Goal: Information Seeking & Learning: Learn about a topic

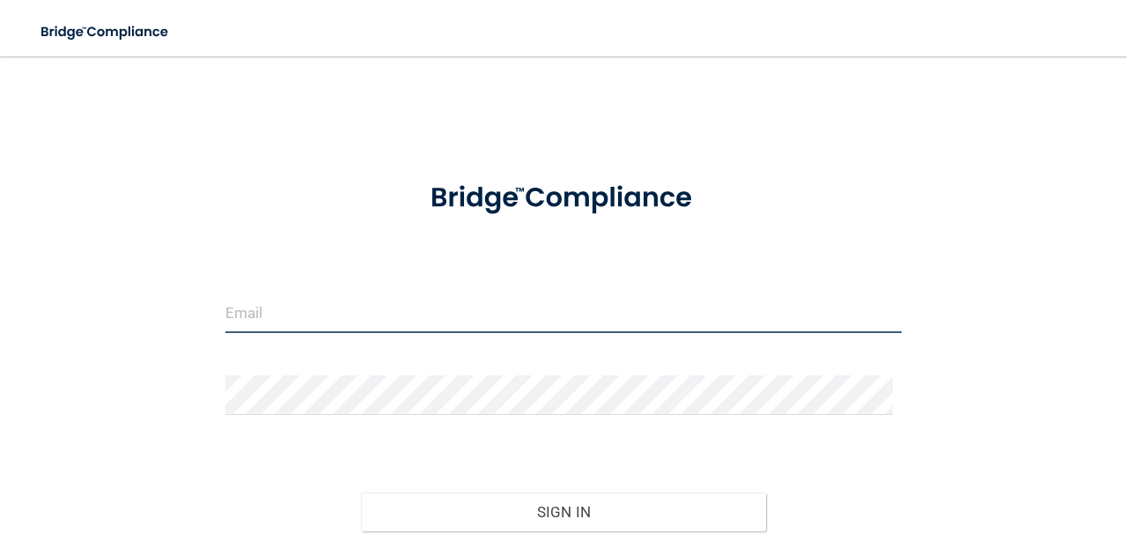
click at [390, 306] on input "email" at bounding box center [563, 313] width 676 height 40
type input "[PERSON_NAME][EMAIL_ADDRESS][PERSON_NAME][DOMAIN_NAME]"
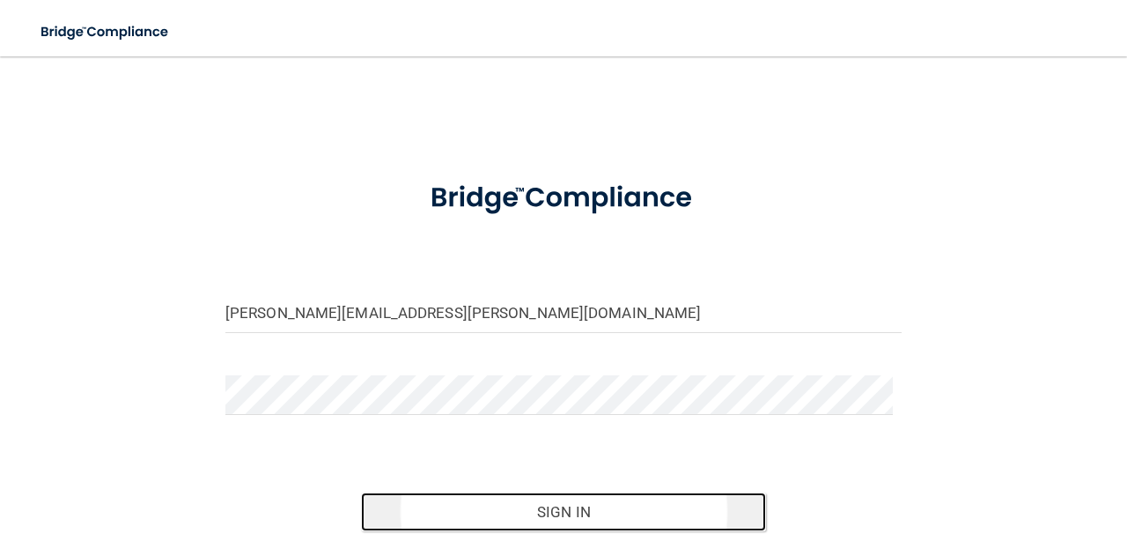
click at [567, 516] on button "Sign In" at bounding box center [564, 511] width 406 height 39
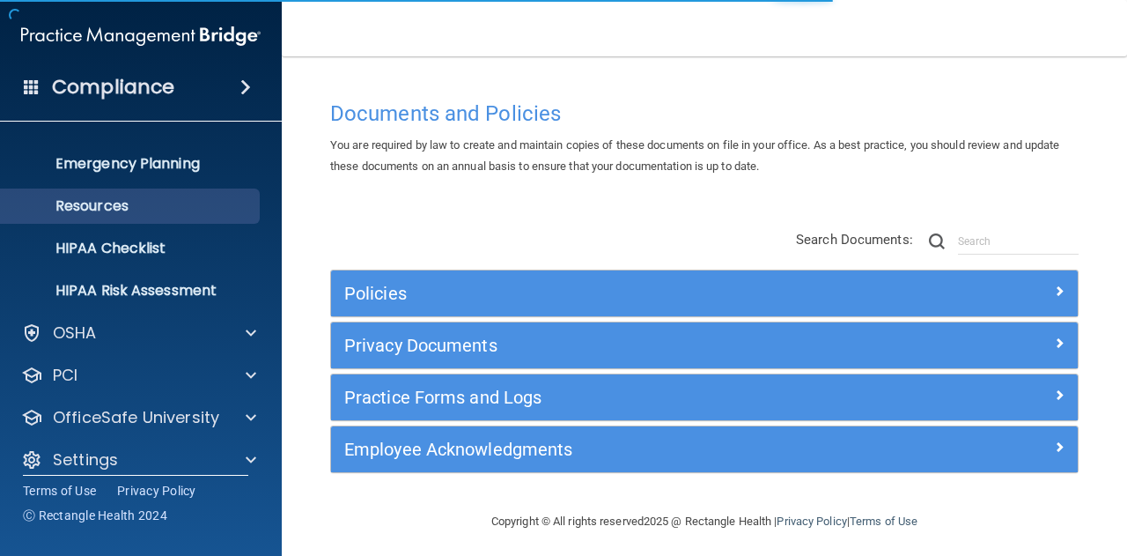
scroll to position [174, 0]
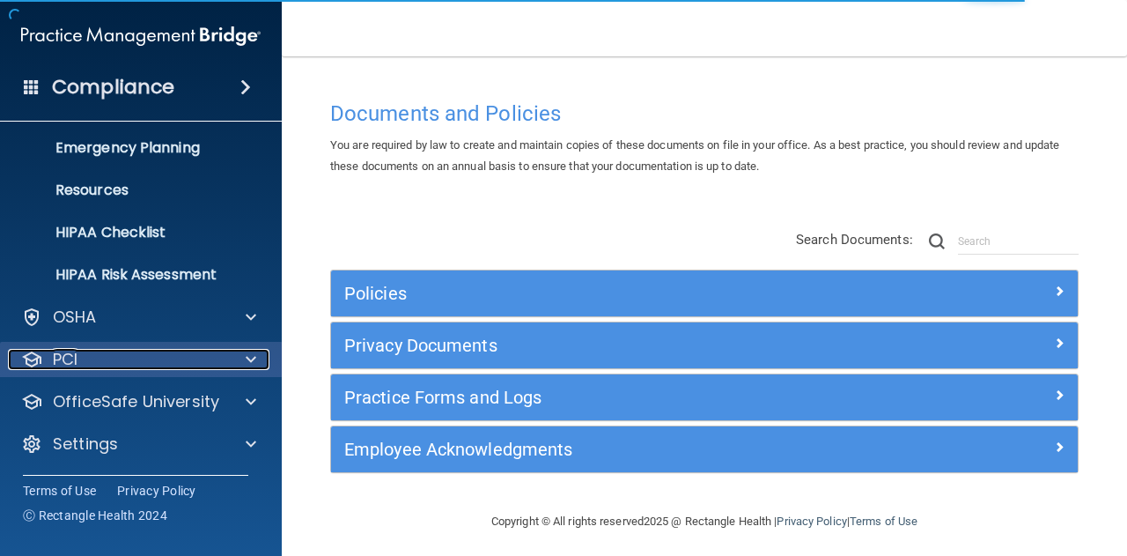
click at [151, 369] on div "PCI" at bounding box center [117, 359] width 218 height 21
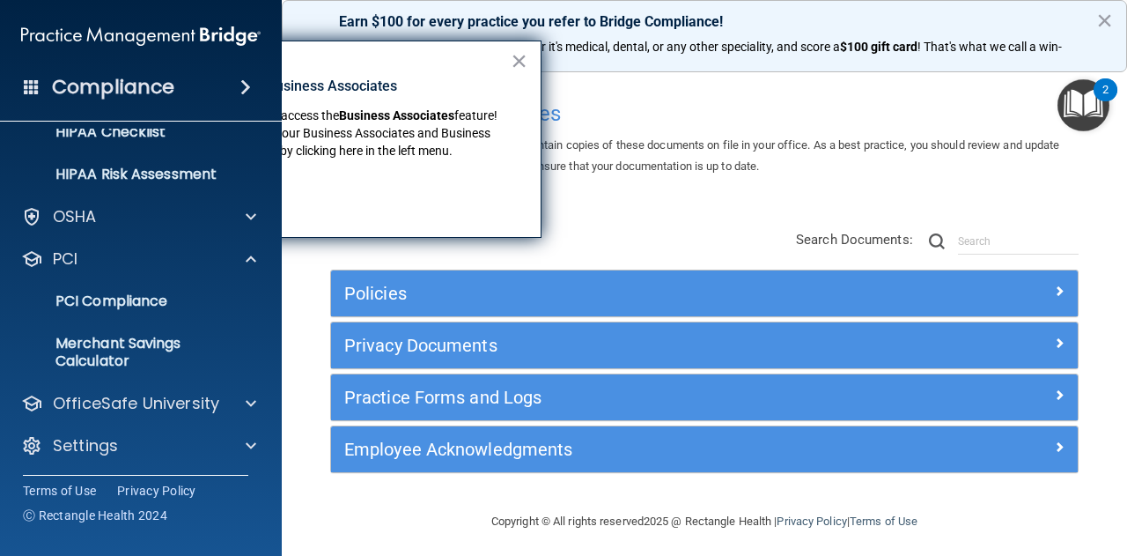
scroll to position [277, 0]
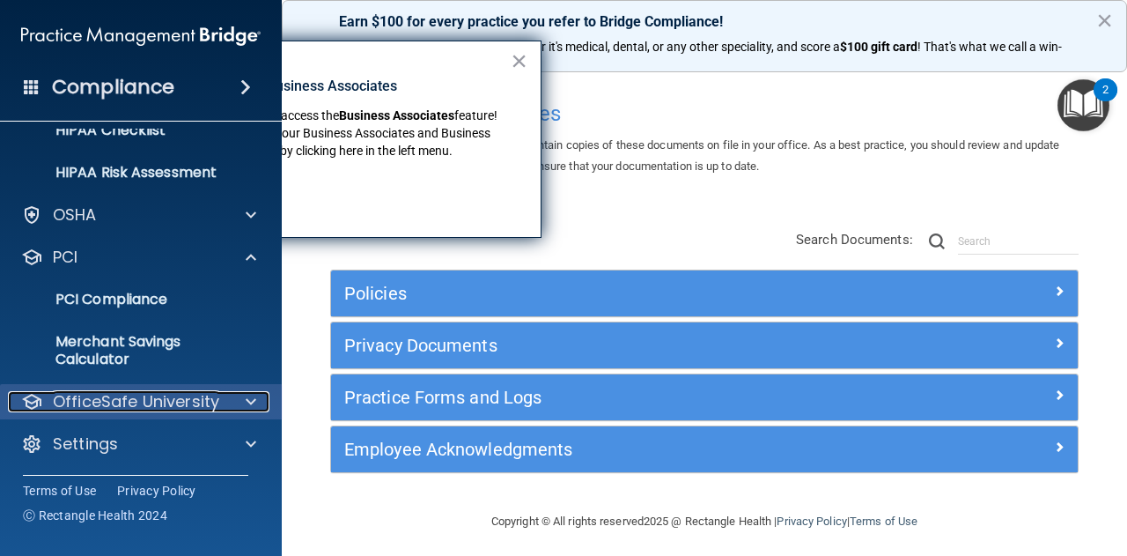
click at [179, 400] on p "OfficeSafe University" at bounding box center [136, 401] width 166 height 21
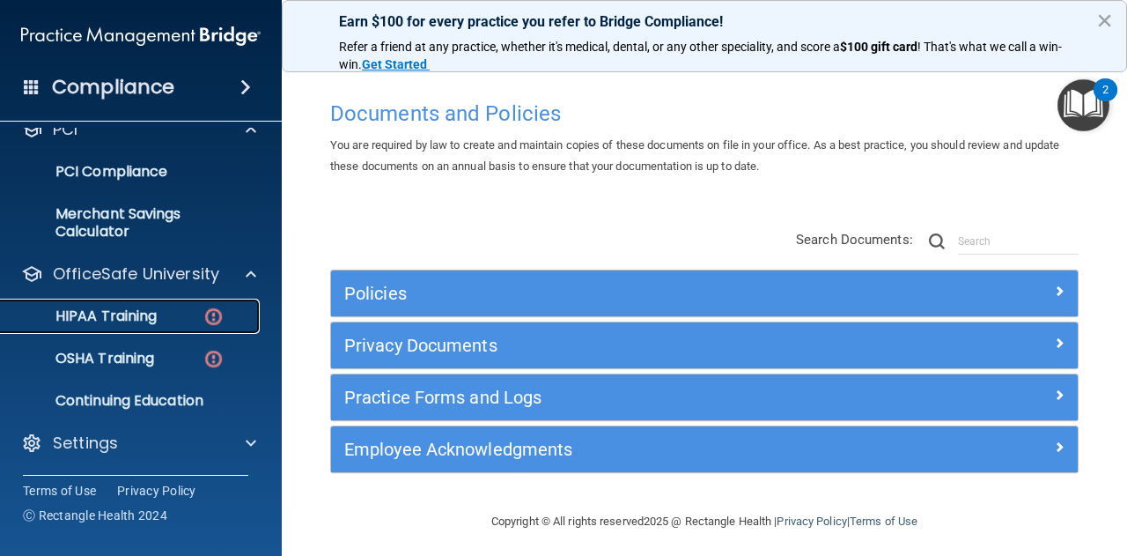
click at [129, 316] on p "HIPAA Training" at bounding box center [83, 316] width 145 height 18
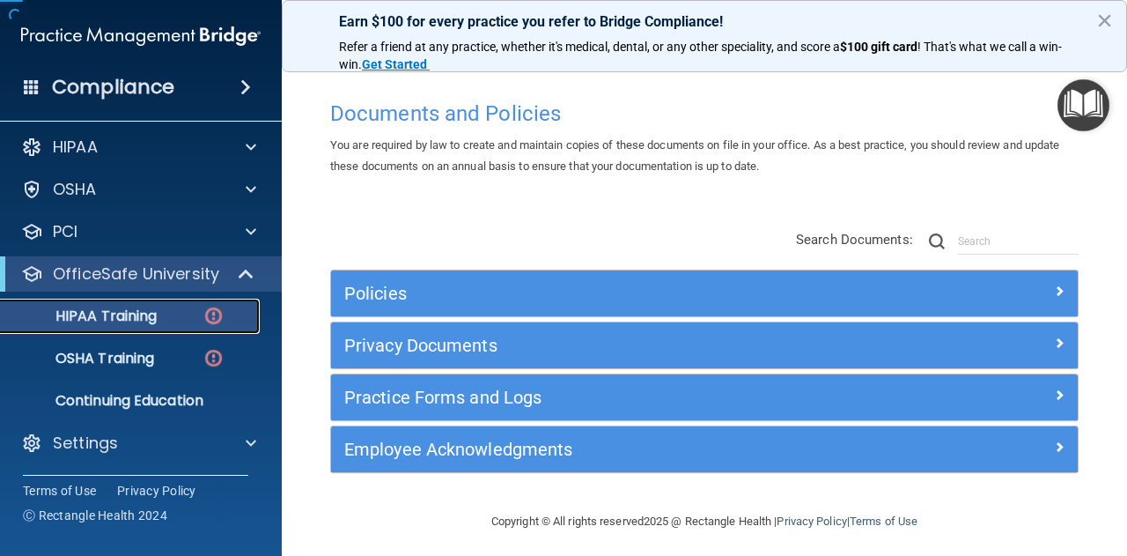
scroll to position [5, 0]
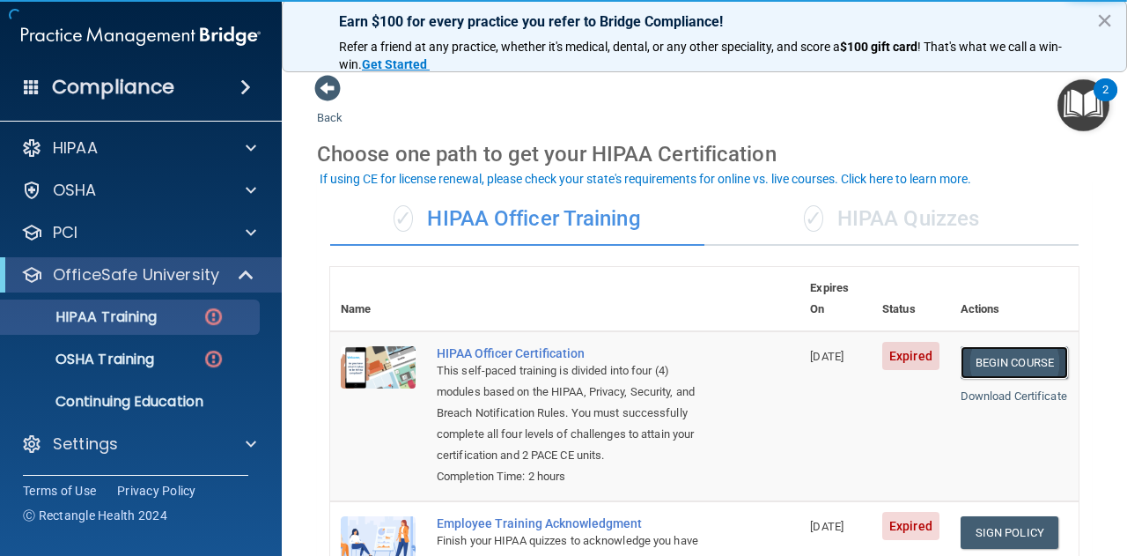
click at [987, 346] on link "Begin Course" at bounding box center [1014, 362] width 107 height 33
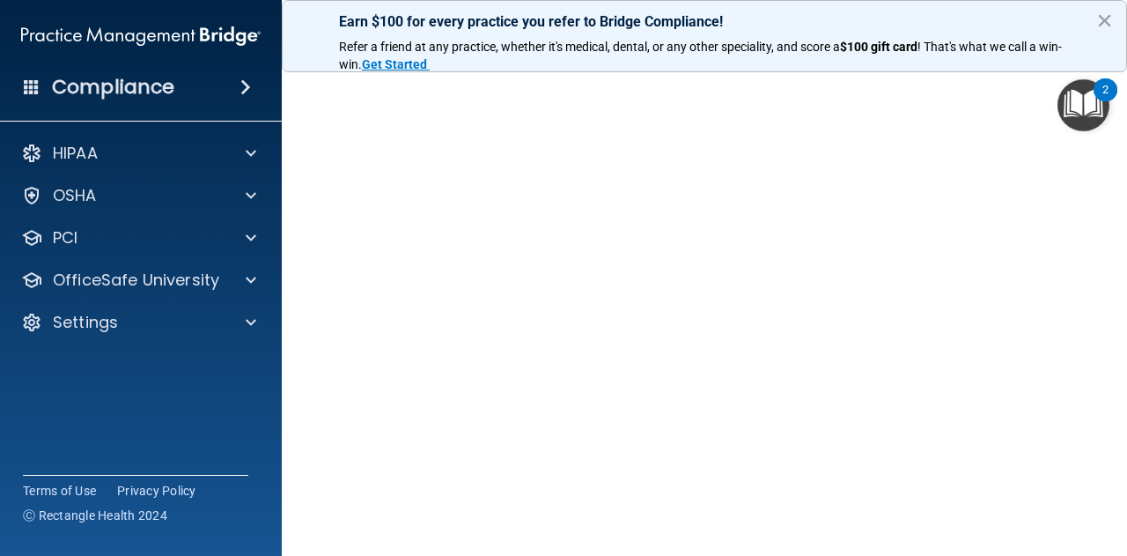
scroll to position [53, 0]
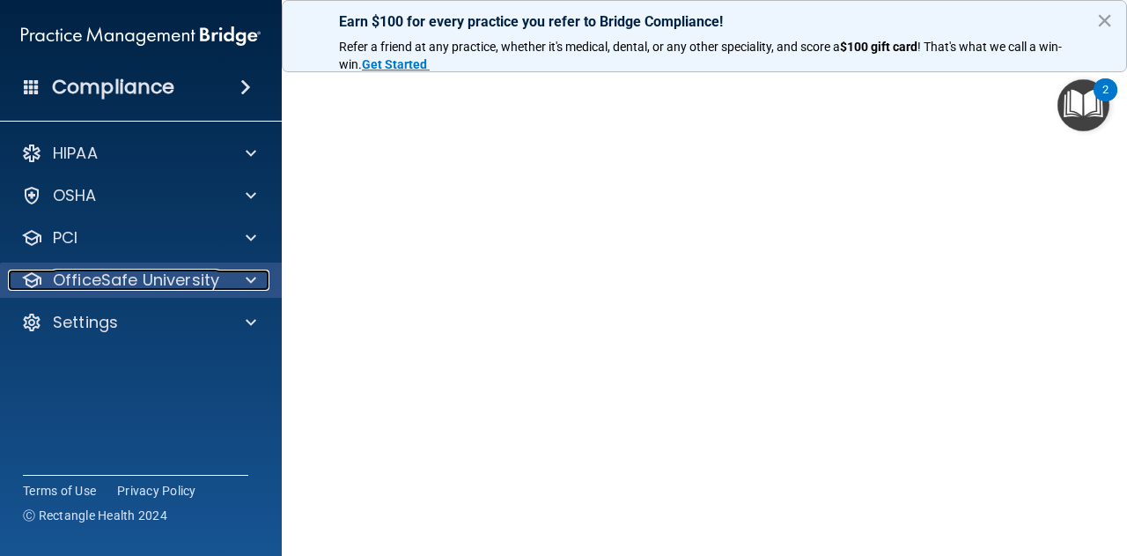
click at [237, 277] on div at bounding box center [248, 279] width 44 height 21
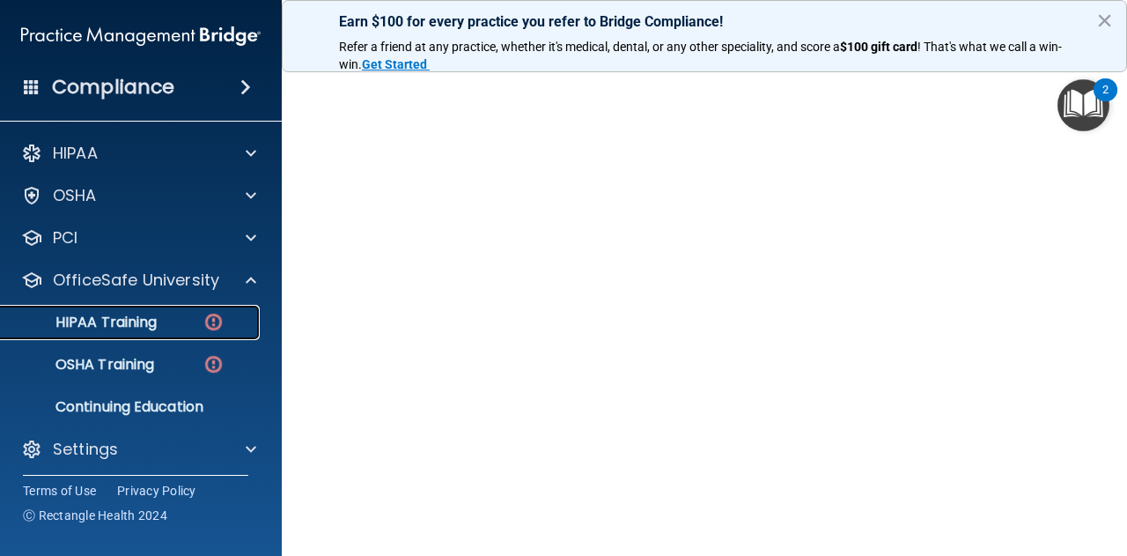
click at [169, 323] on div "HIPAA Training" at bounding box center [131, 323] width 240 height 18
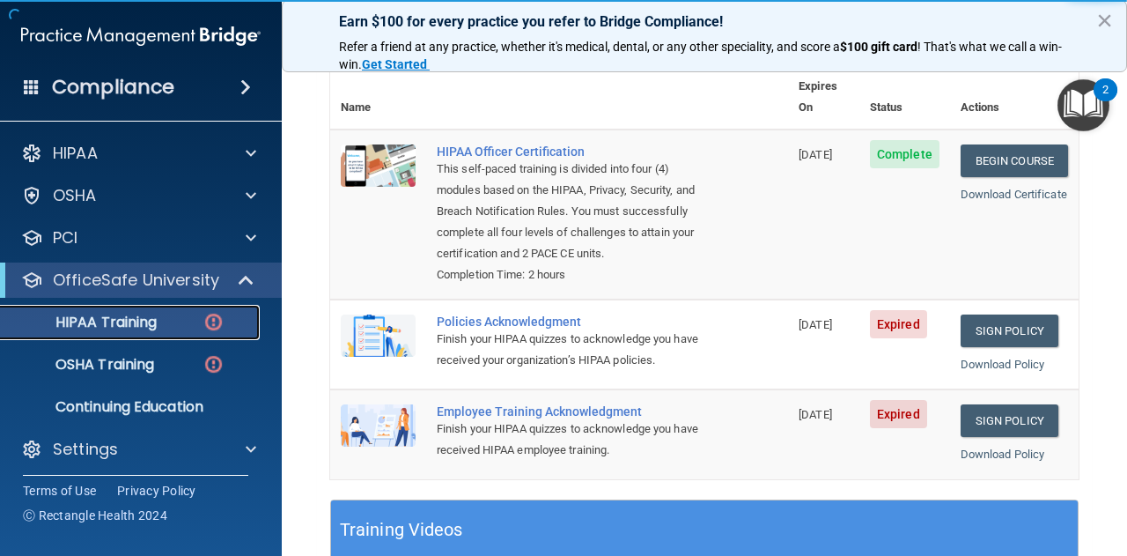
scroll to position [229, 0]
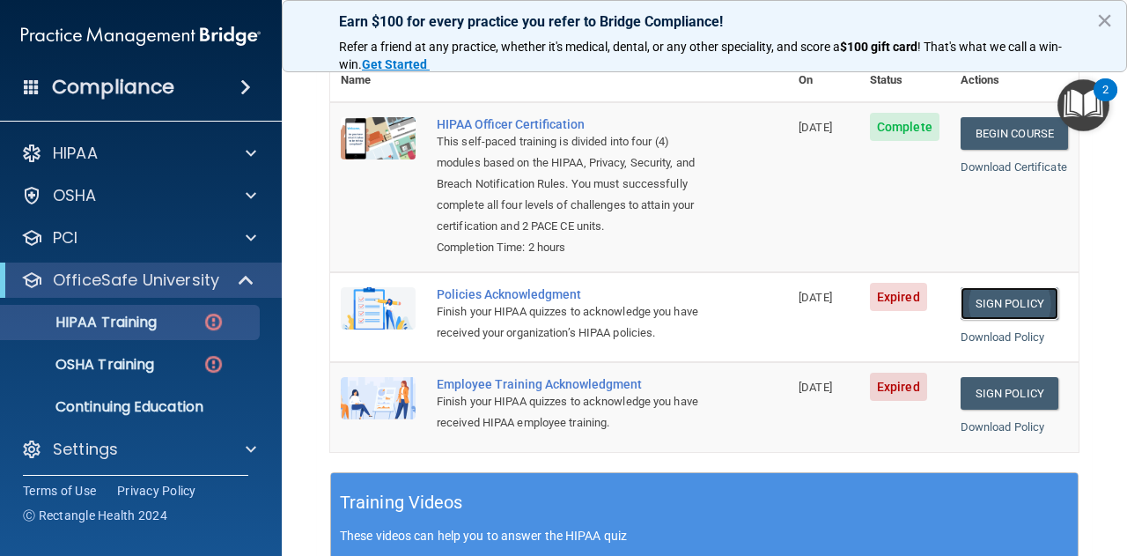
click at [1001, 308] on link "Sign Policy" at bounding box center [1010, 303] width 98 height 33
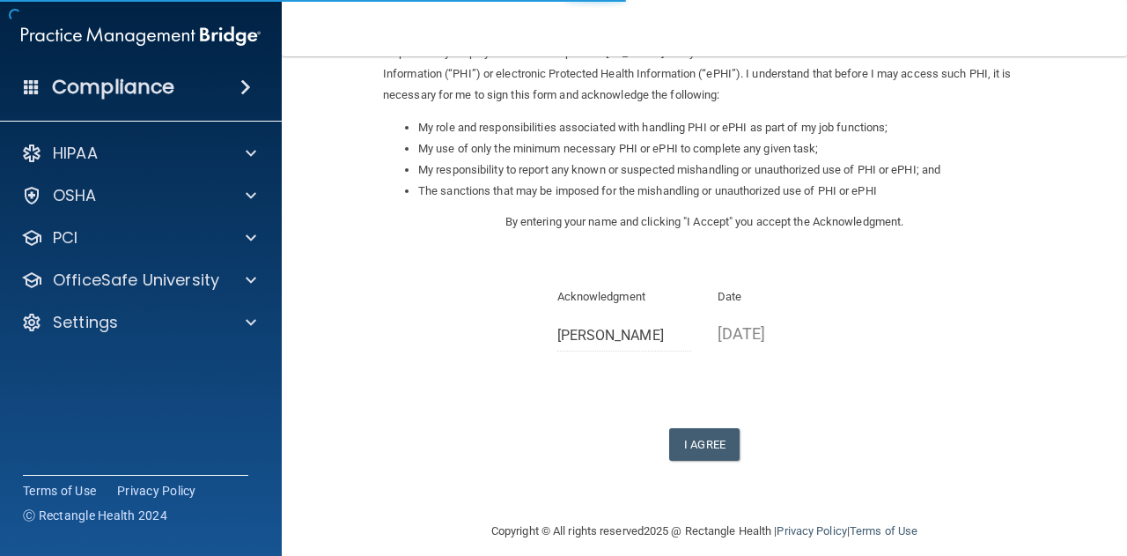
scroll to position [250, 0]
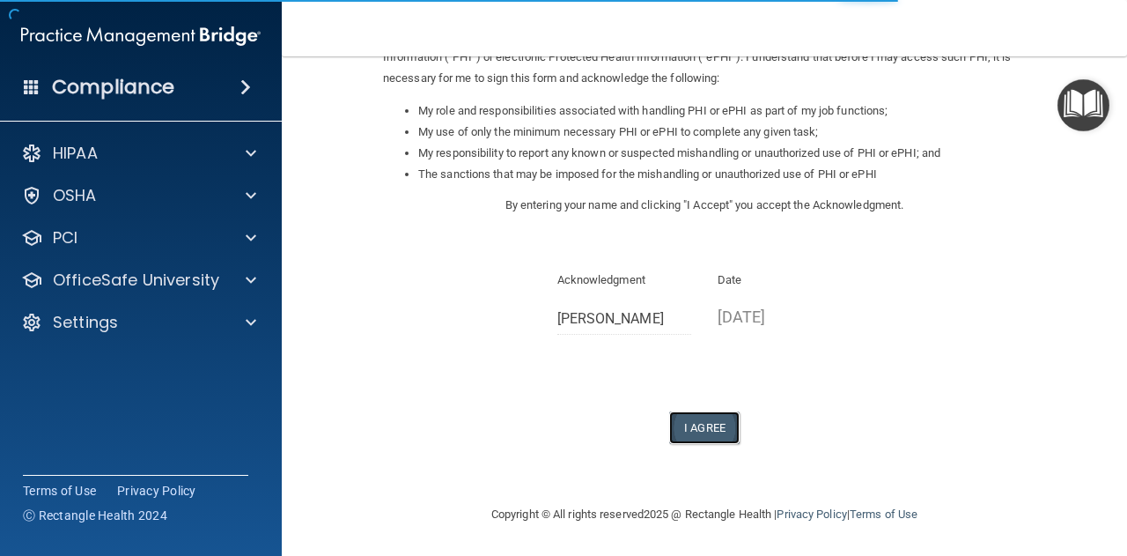
click at [704, 434] on button "I Agree" at bounding box center [704, 427] width 70 height 33
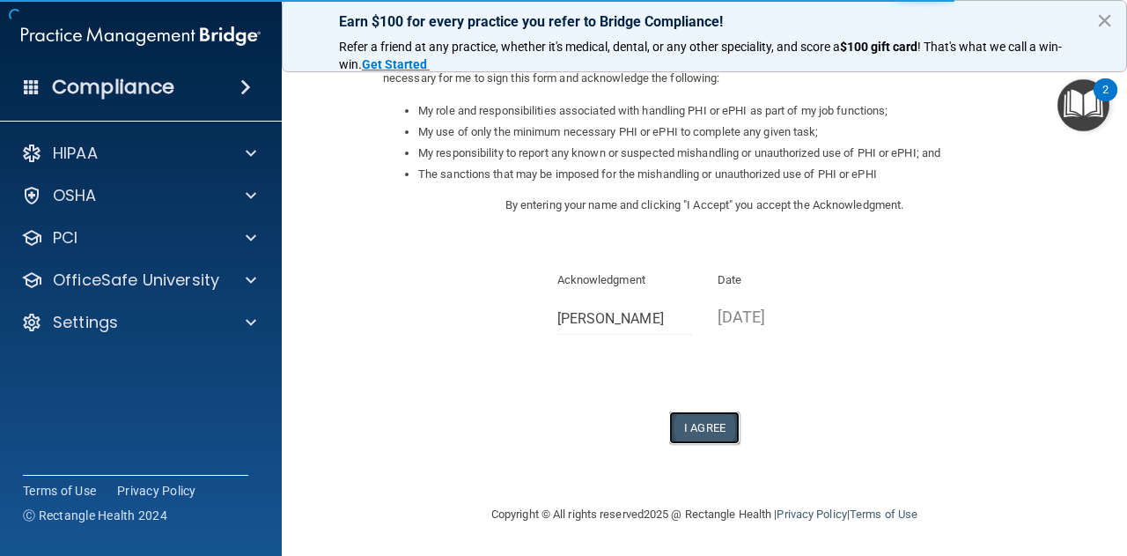
click at [685, 418] on button "I Agree" at bounding box center [704, 427] width 70 height 33
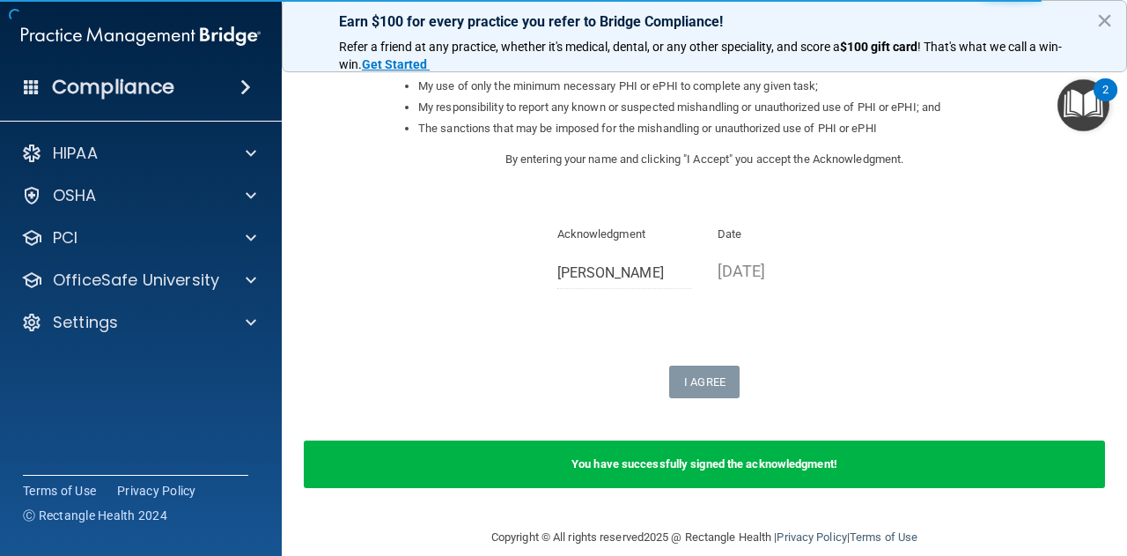
scroll to position [319, 0]
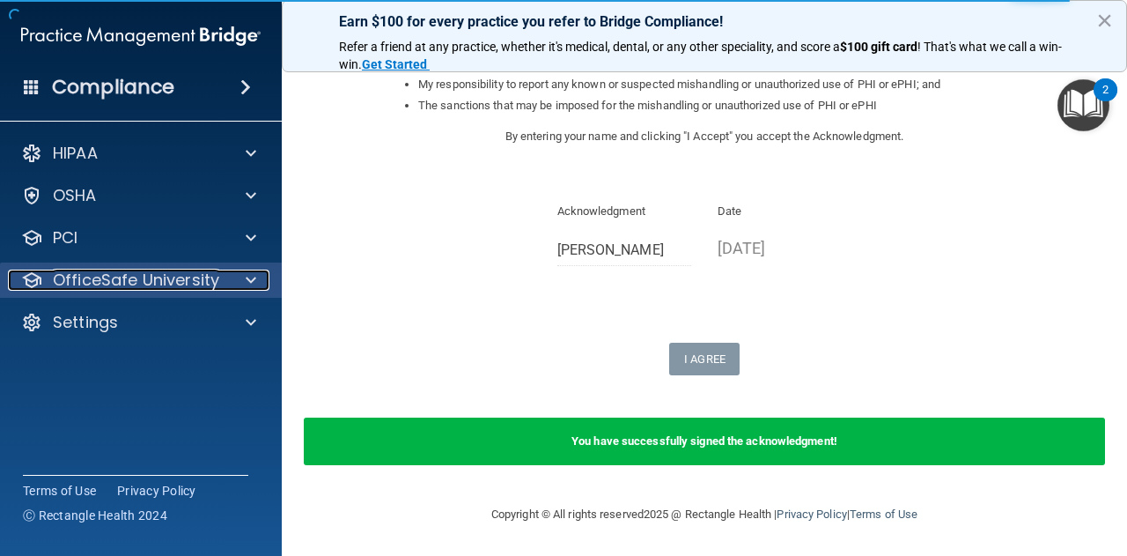
click at [124, 279] on p "OfficeSafe University" at bounding box center [136, 279] width 166 height 21
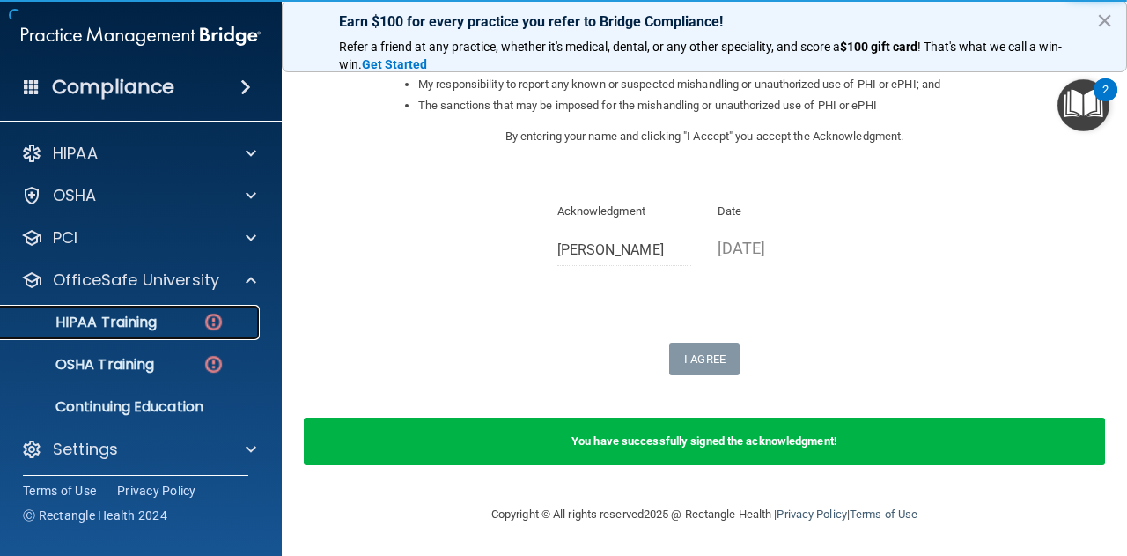
click at [121, 318] on p "HIPAA Training" at bounding box center [83, 323] width 145 height 18
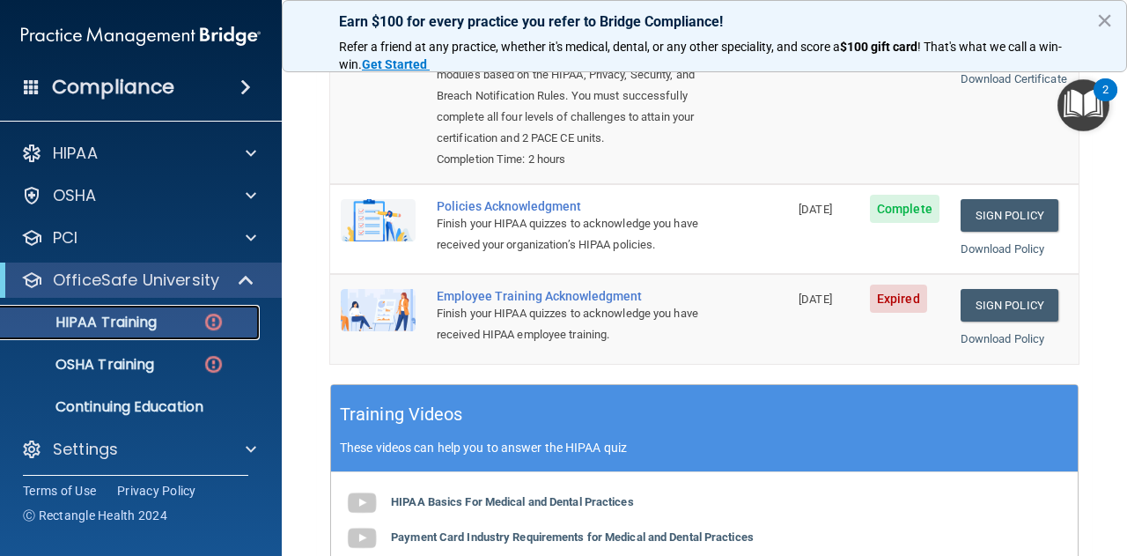
scroll to position [266, 0]
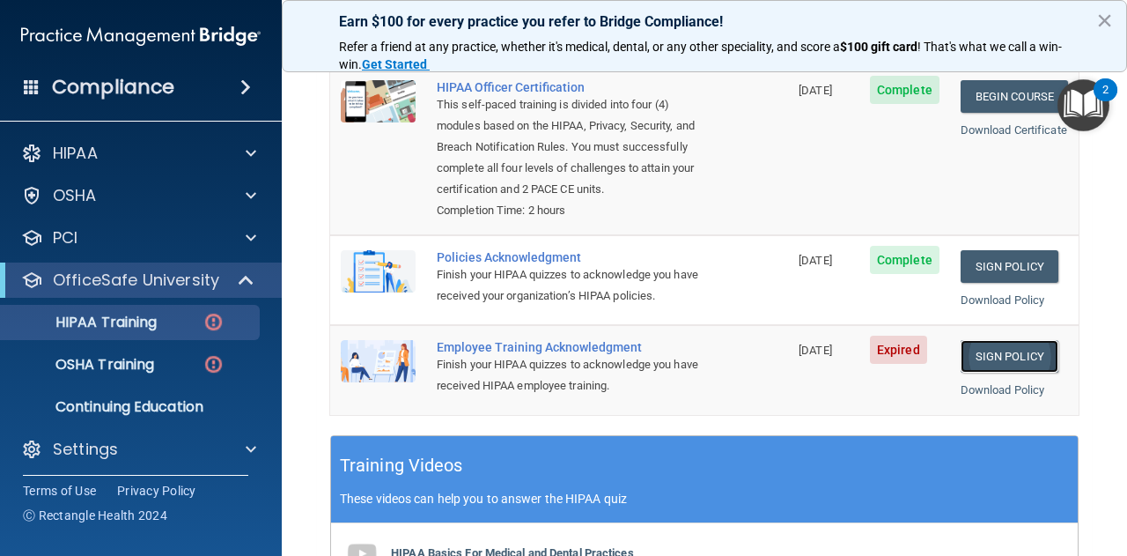
click at [962, 369] on link "Sign Policy" at bounding box center [1010, 356] width 98 height 33
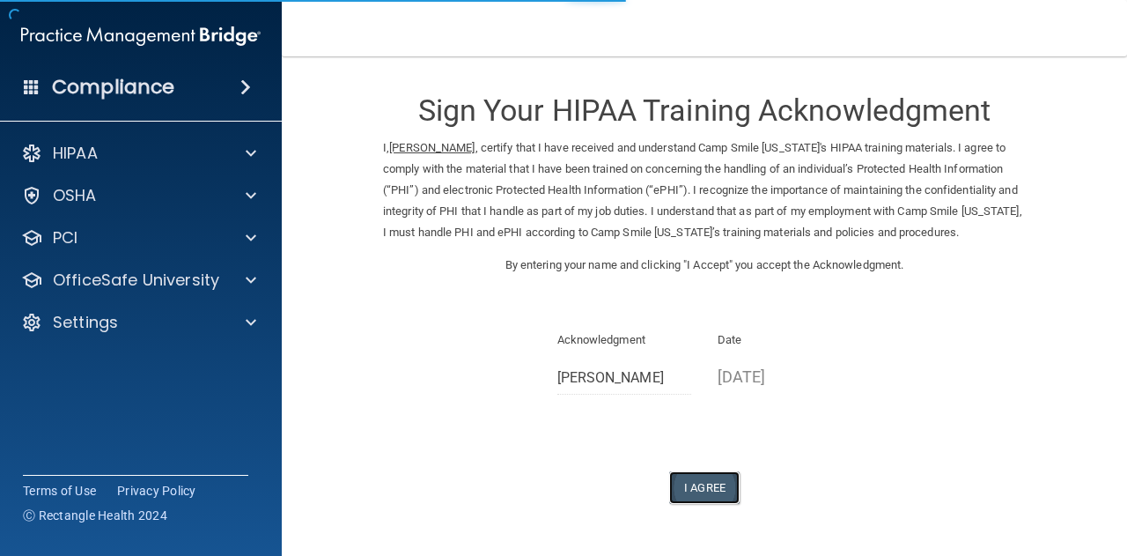
click at [699, 497] on button "I Agree" at bounding box center [704, 487] width 70 height 33
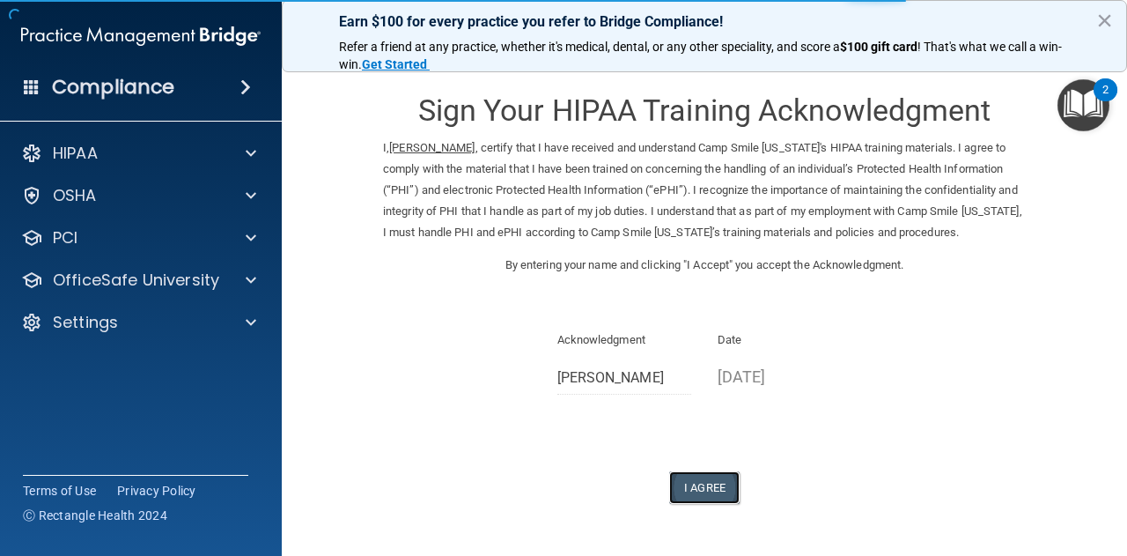
click at [703, 504] on button "I Agree" at bounding box center [704, 487] width 70 height 33
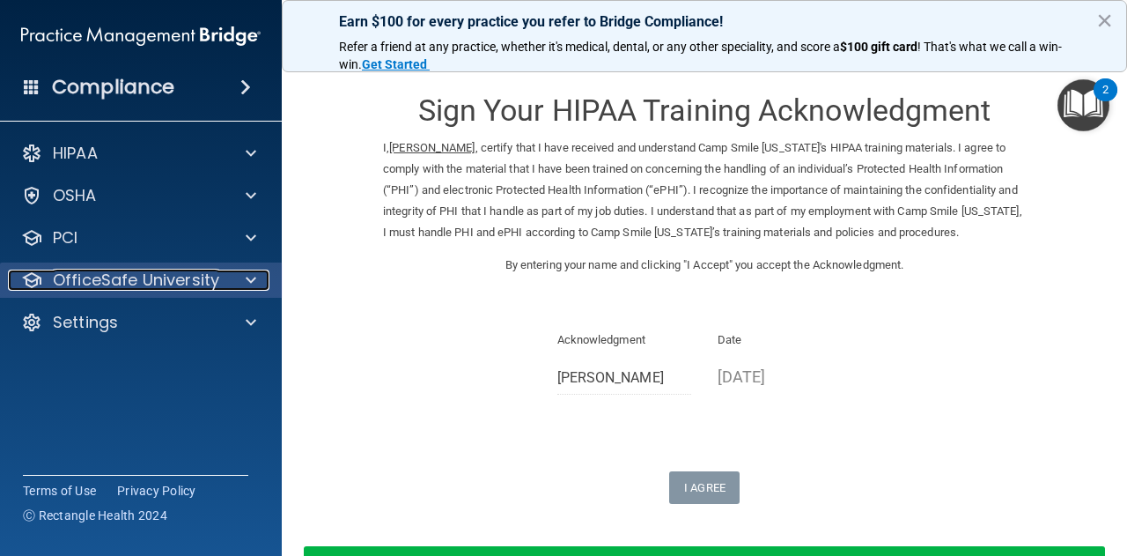
click at [222, 281] on div "OfficeSafe University" at bounding box center [117, 279] width 218 height 21
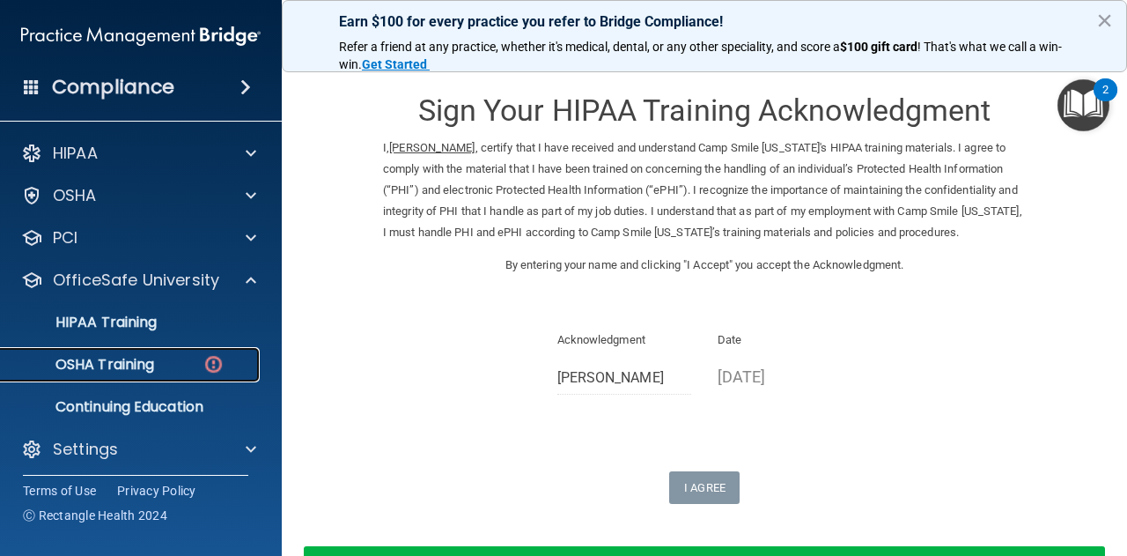
click at [146, 362] on p "OSHA Training" at bounding box center [82, 365] width 143 height 18
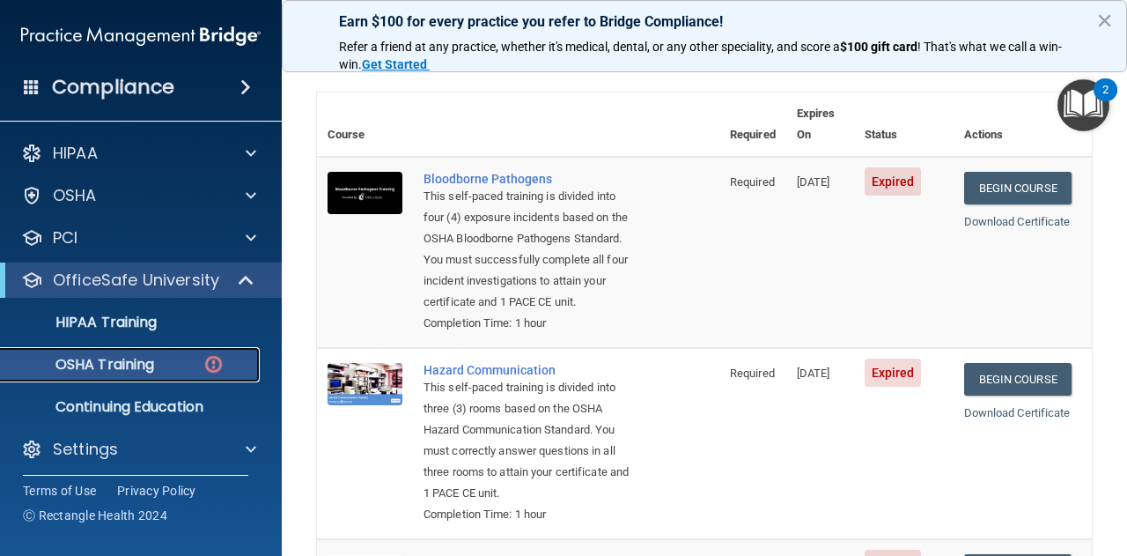
scroll to position [103, 0]
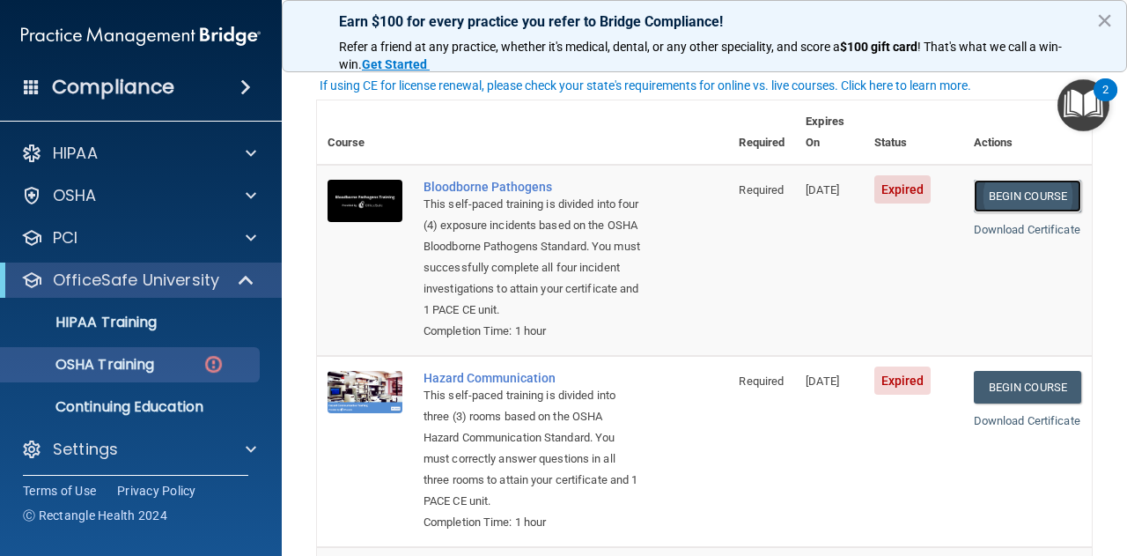
click at [986, 180] on link "Begin Course" at bounding box center [1027, 196] width 107 height 33
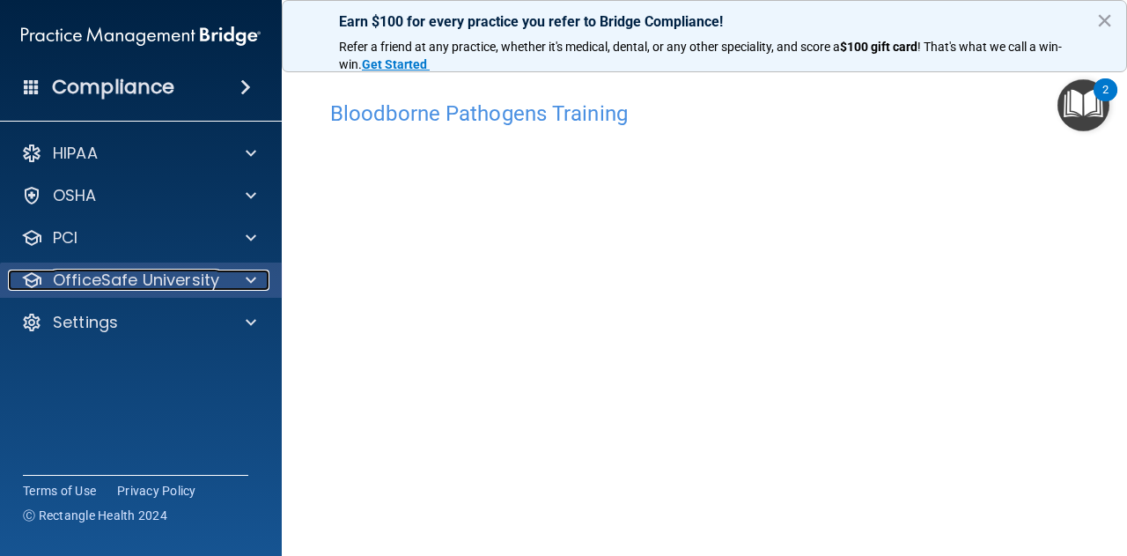
click at [178, 290] on p "OfficeSafe University" at bounding box center [136, 279] width 166 height 21
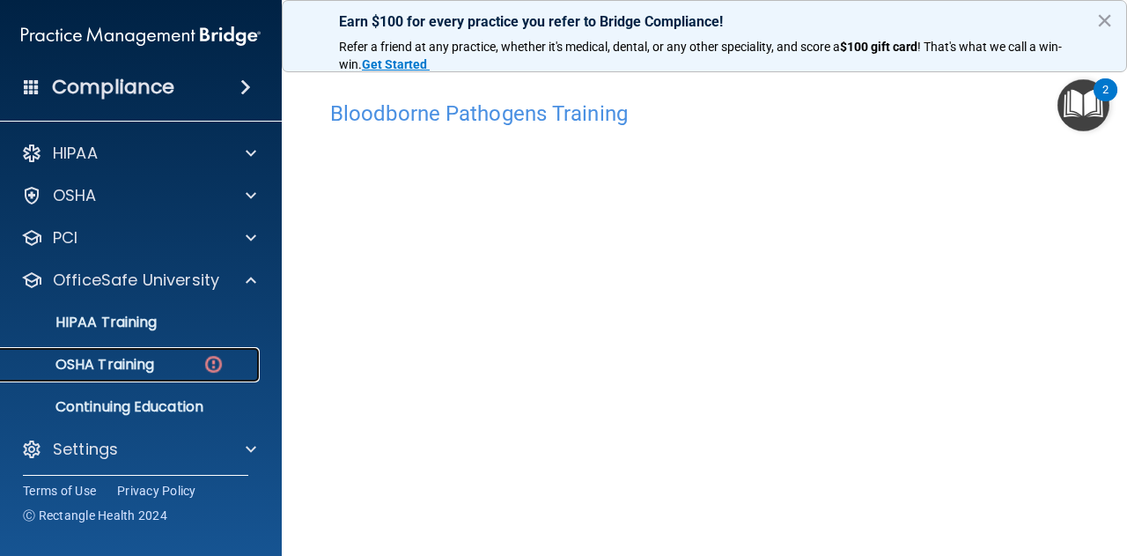
click at [168, 364] on div "OSHA Training" at bounding box center [131, 365] width 240 height 18
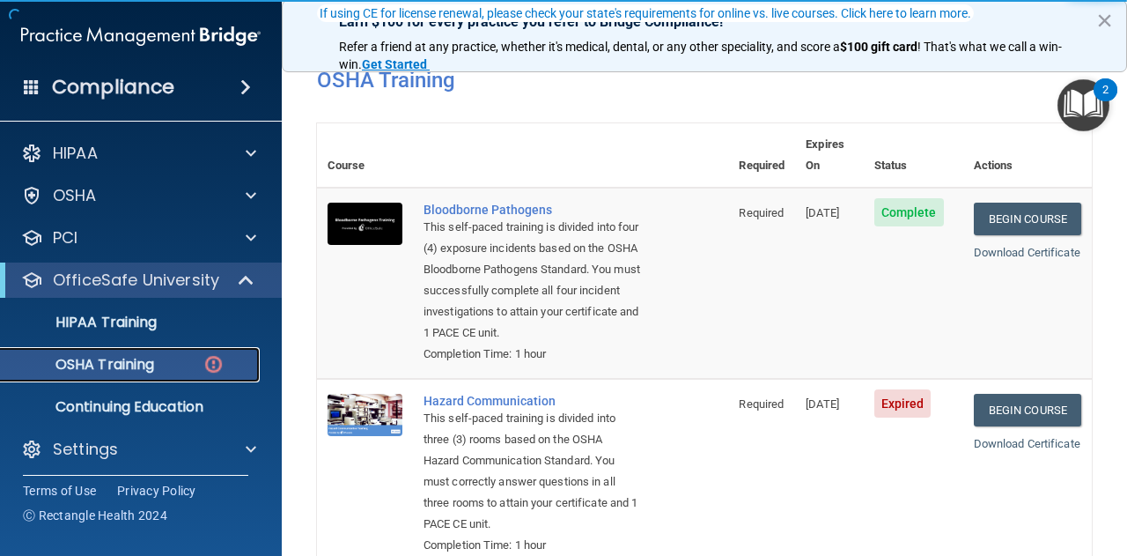
scroll to position [176, 0]
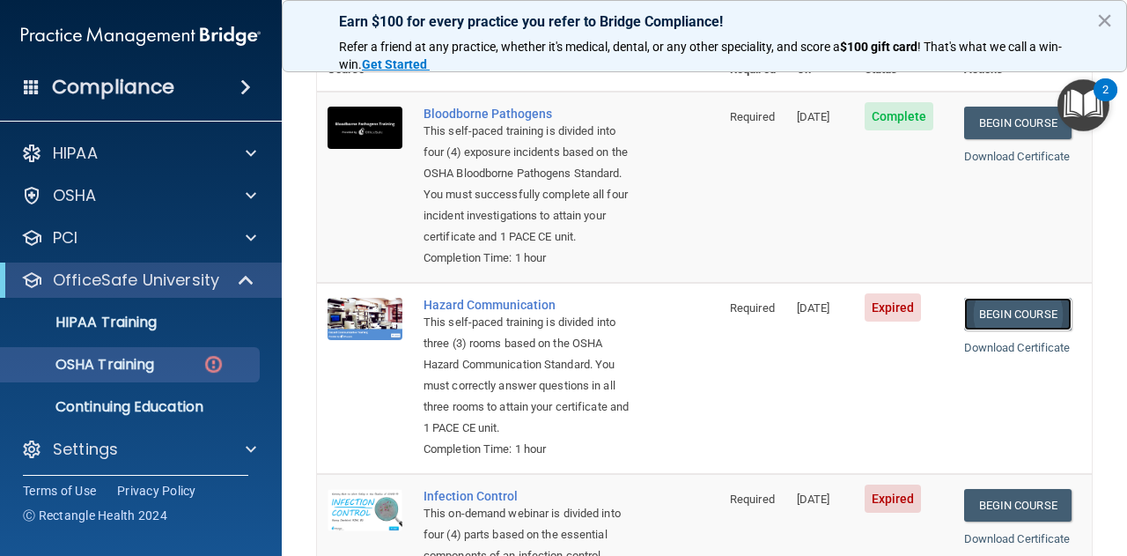
click at [1005, 318] on link "Begin Course" at bounding box center [1017, 314] width 107 height 33
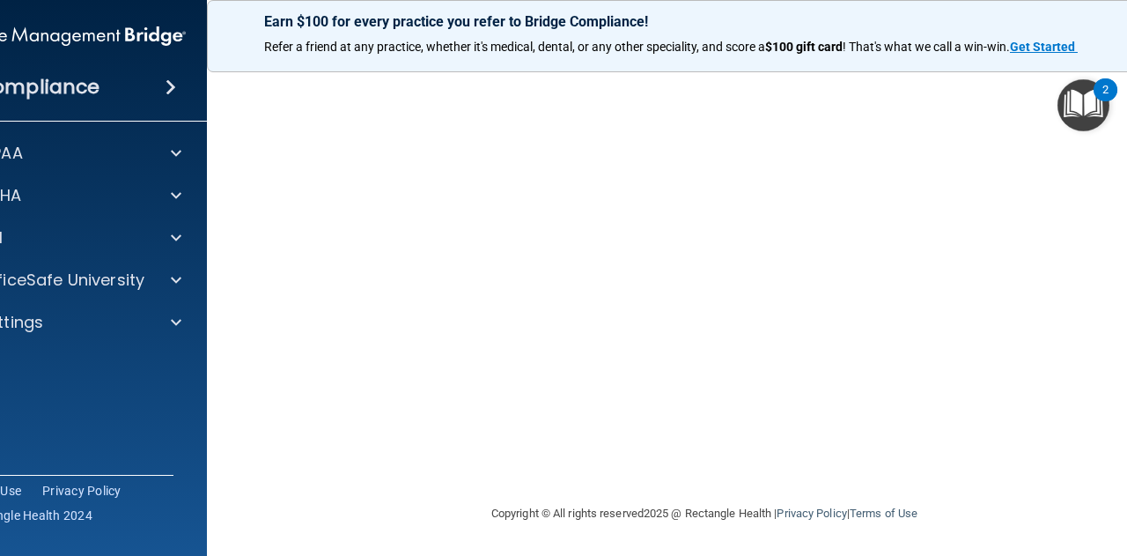
scroll to position [106, 0]
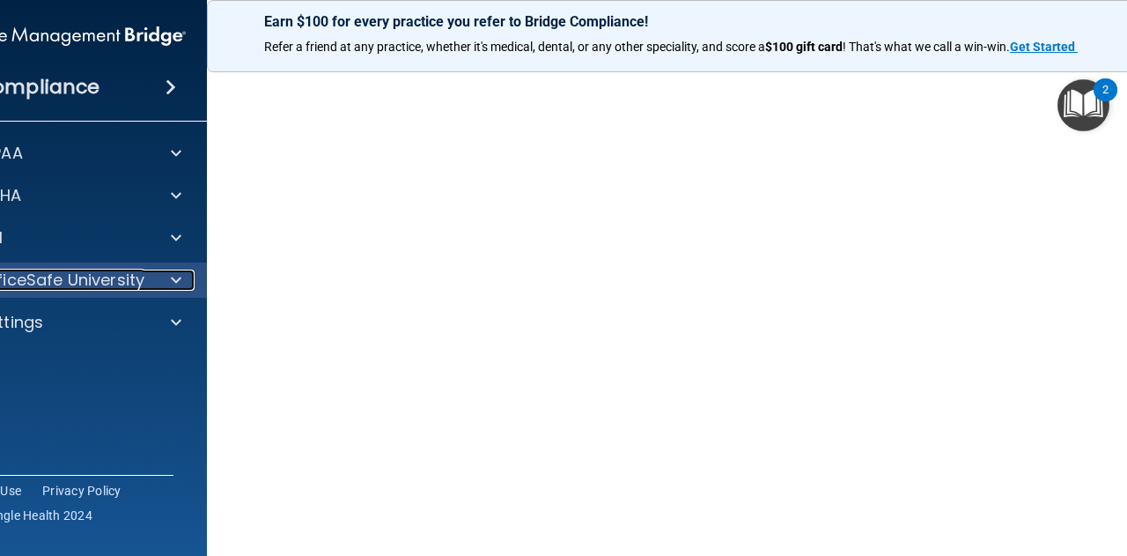
click at [151, 277] on div at bounding box center [173, 279] width 44 height 21
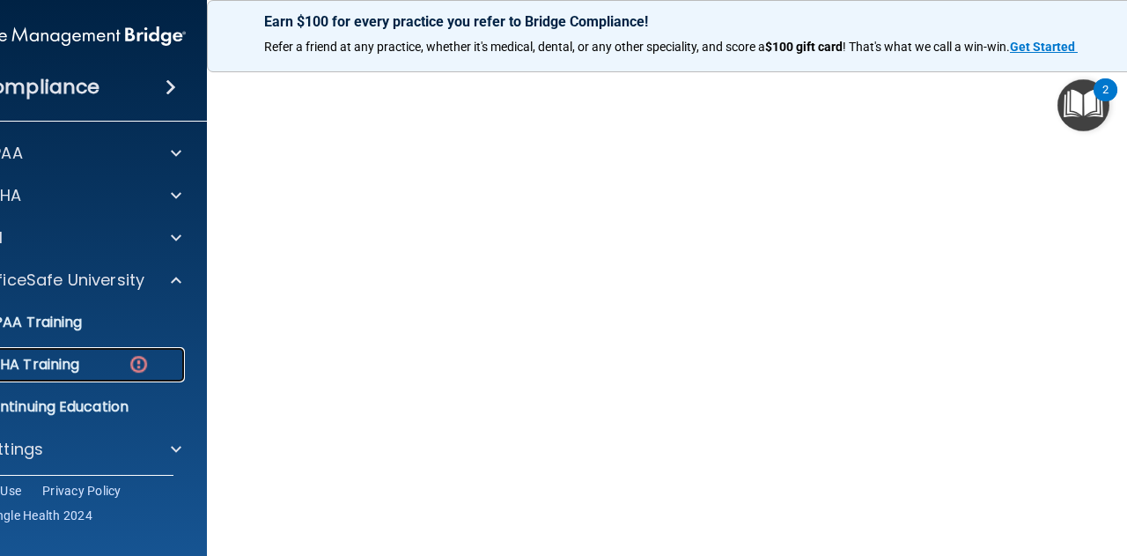
click at [92, 366] on div "OSHA Training" at bounding box center [57, 365] width 240 height 18
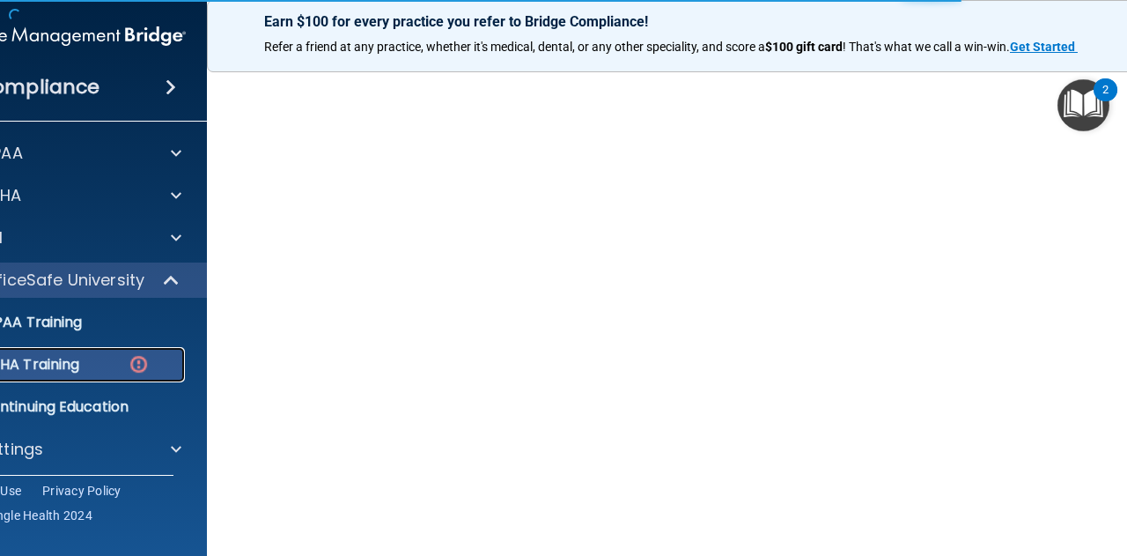
click at [65, 364] on p "OSHA Training" at bounding box center [8, 365] width 143 height 18
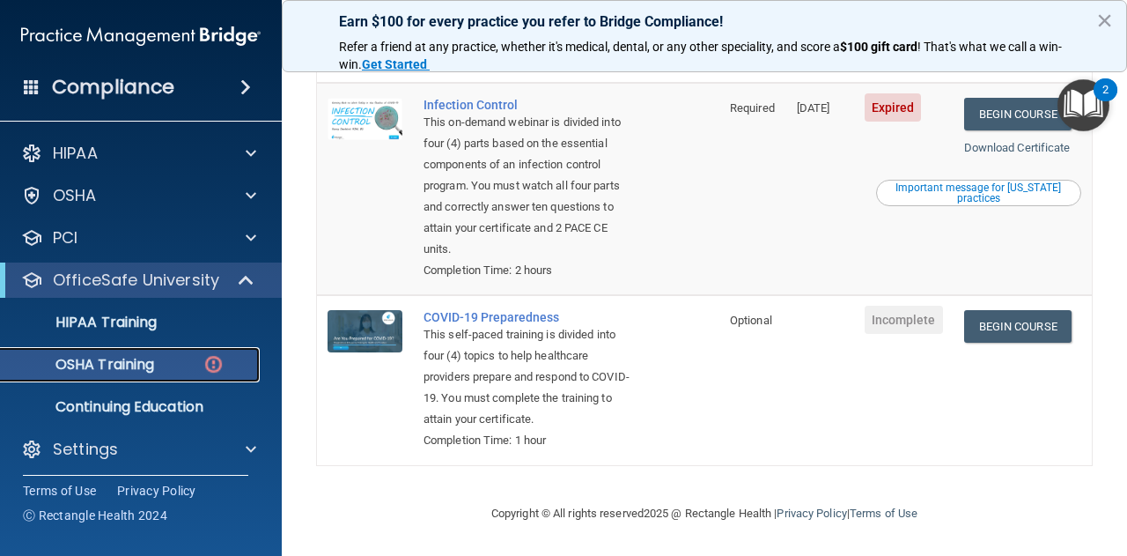
scroll to position [543, 0]
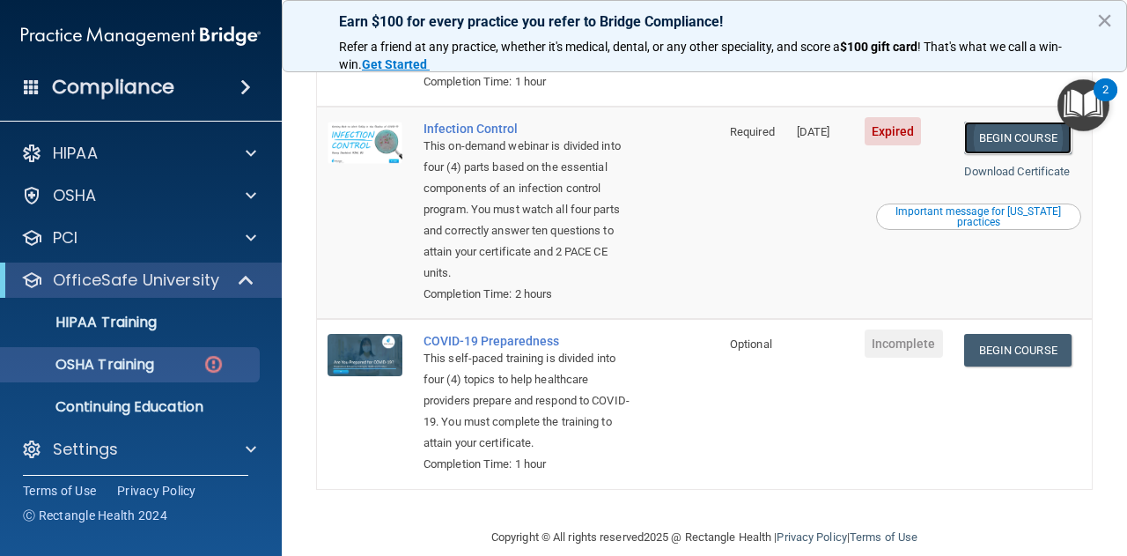
click at [1022, 154] on link "Begin Course" at bounding box center [1017, 138] width 107 height 33
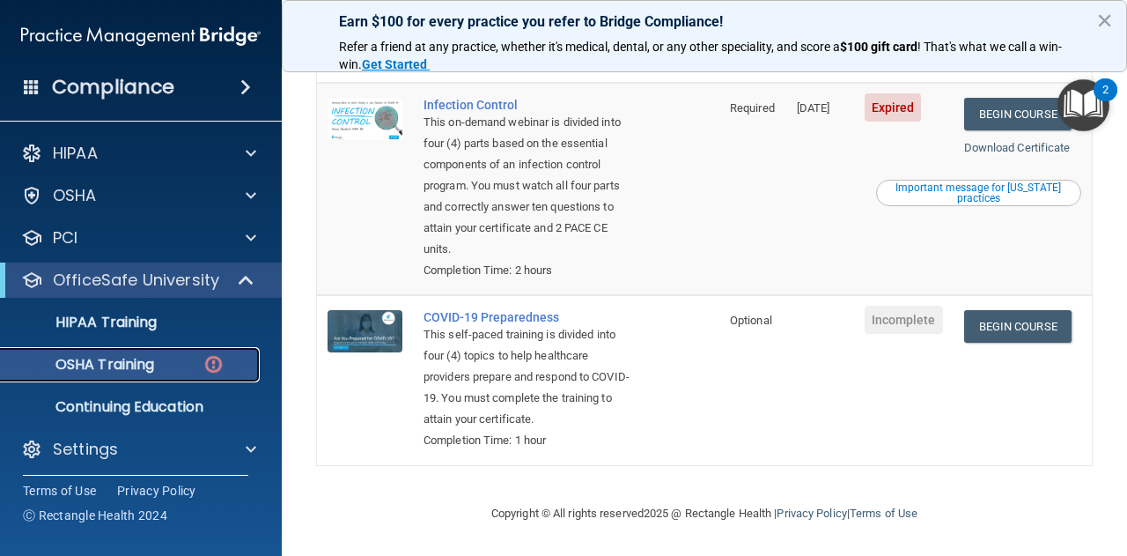
click at [157, 364] on div "OSHA Training" at bounding box center [131, 365] width 240 height 18
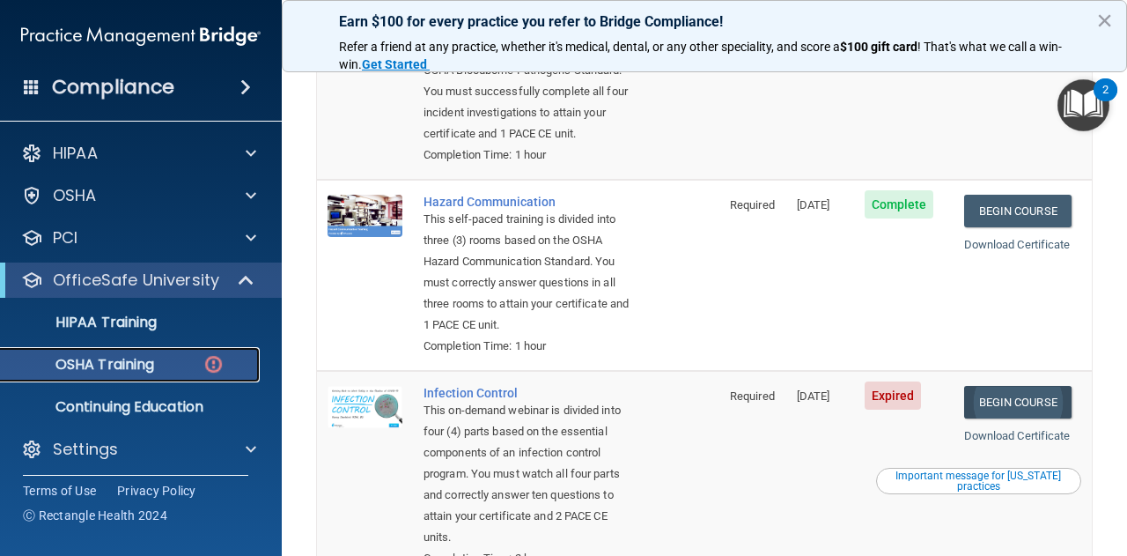
scroll to position [367, 0]
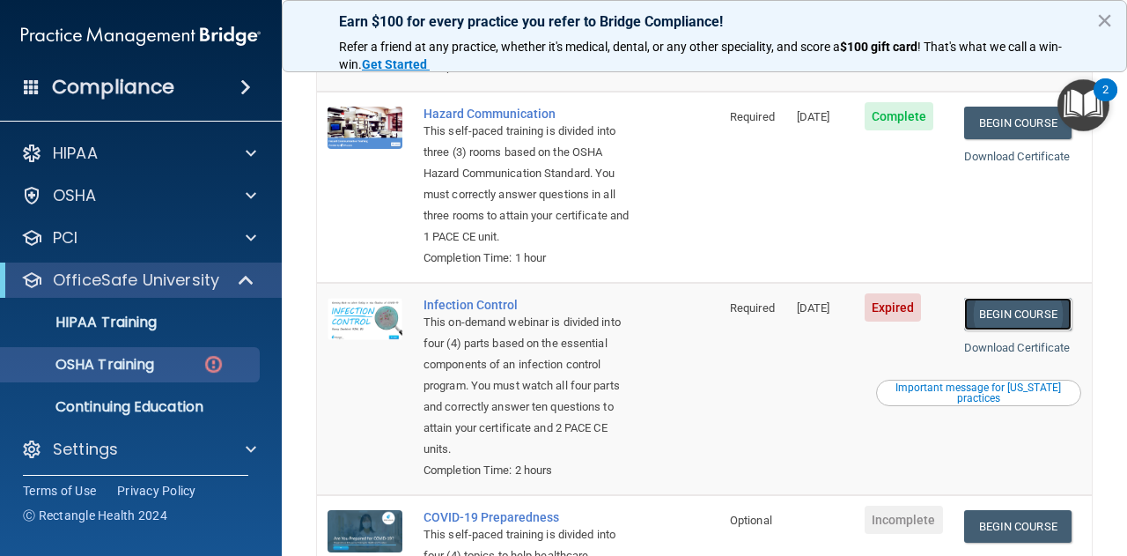
click at [1048, 321] on link "Begin Course" at bounding box center [1017, 314] width 107 height 33
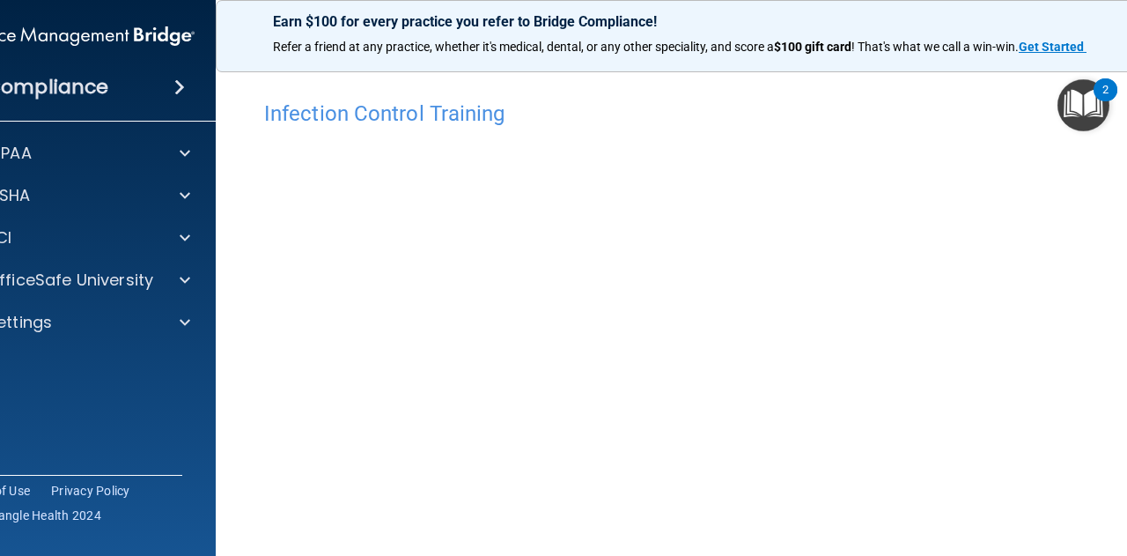
scroll to position [88, 0]
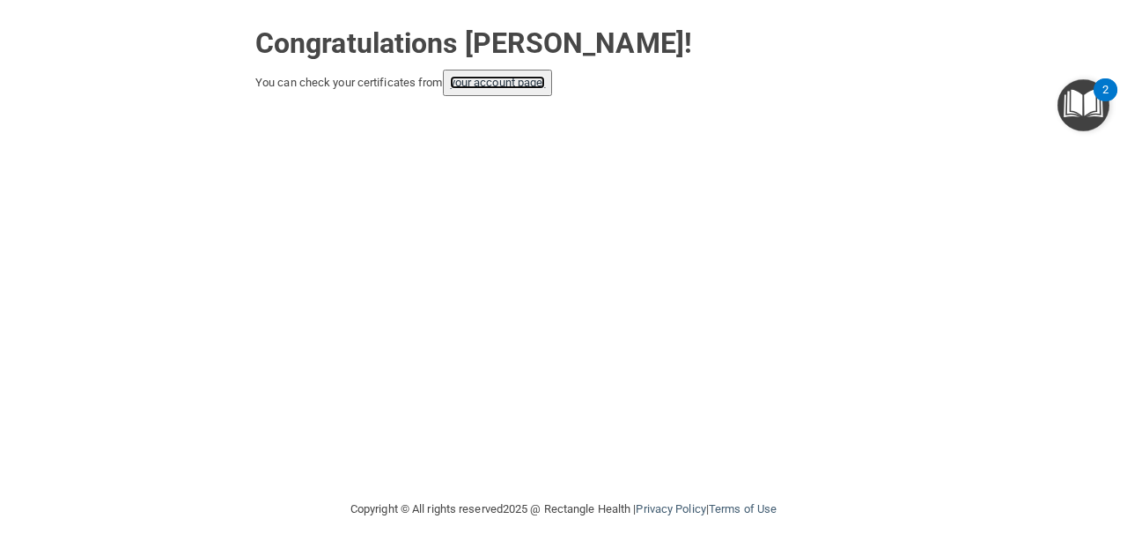
click at [511, 82] on link "your account page!" at bounding box center [498, 82] width 96 height 13
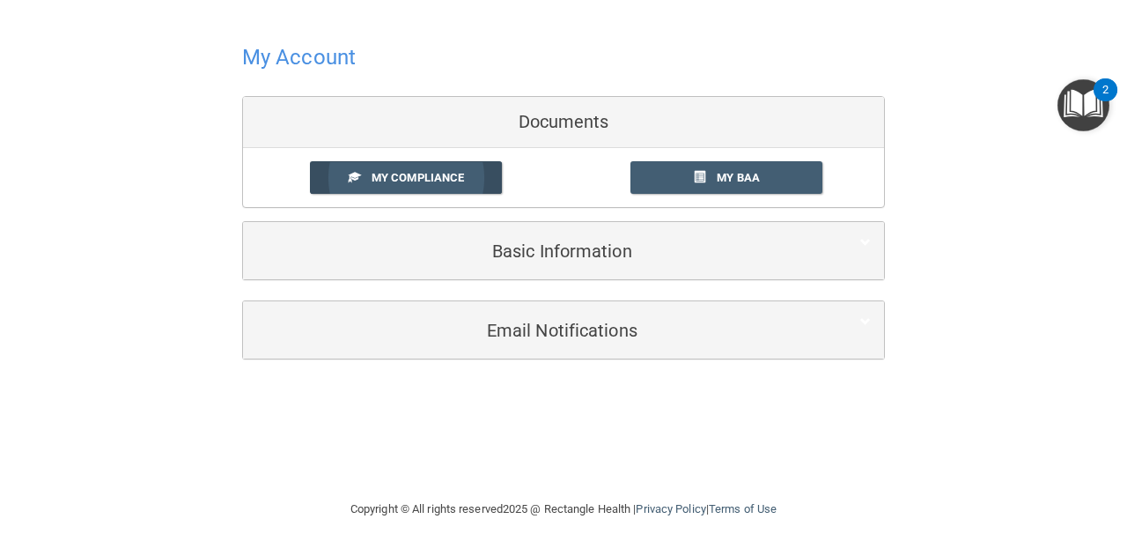
click at [376, 178] on span "My Compliance" at bounding box center [418, 177] width 92 height 13
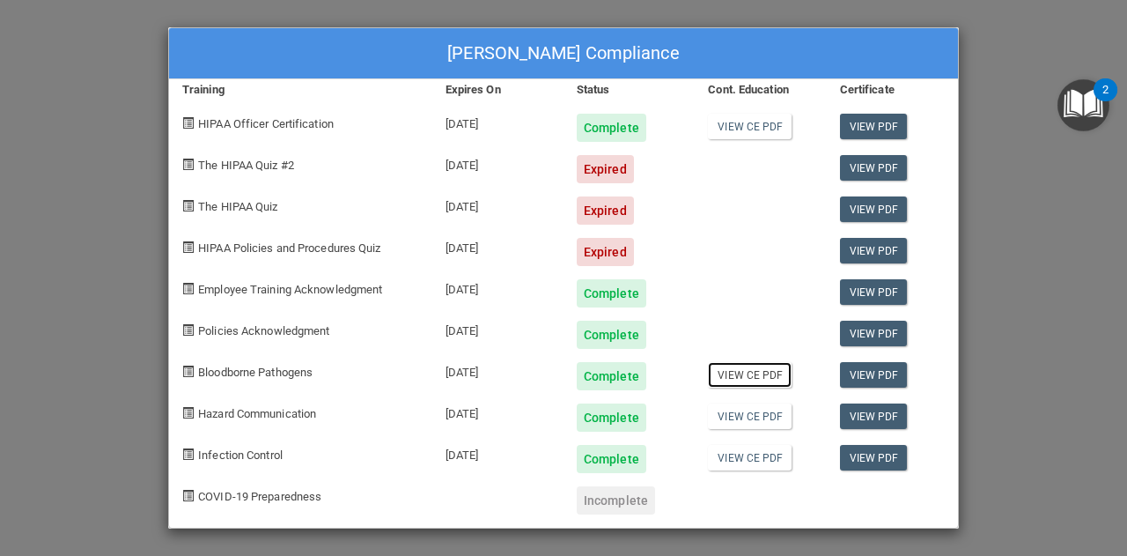
click at [769, 373] on link "View CE PDF" at bounding box center [750, 375] width 84 height 26
click at [756, 412] on link "View CE PDF" at bounding box center [750, 416] width 84 height 26
click at [757, 455] on link "View CE PDF" at bounding box center [750, 458] width 84 height 26
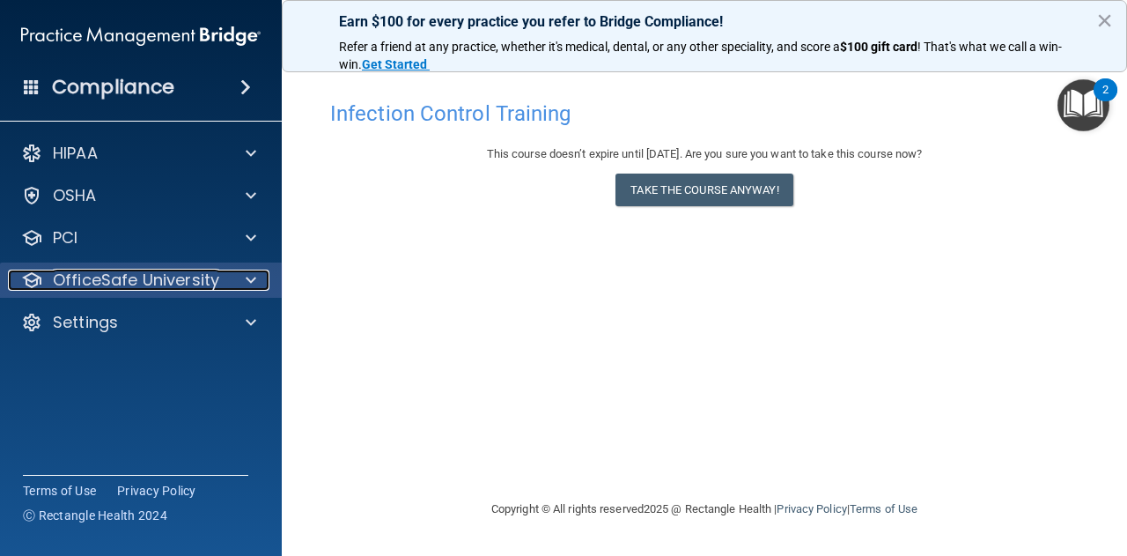
click at [107, 270] on p "OfficeSafe University" at bounding box center [136, 279] width 166 height 21
